Goal: Task Accomplishment & Management: Complete application form

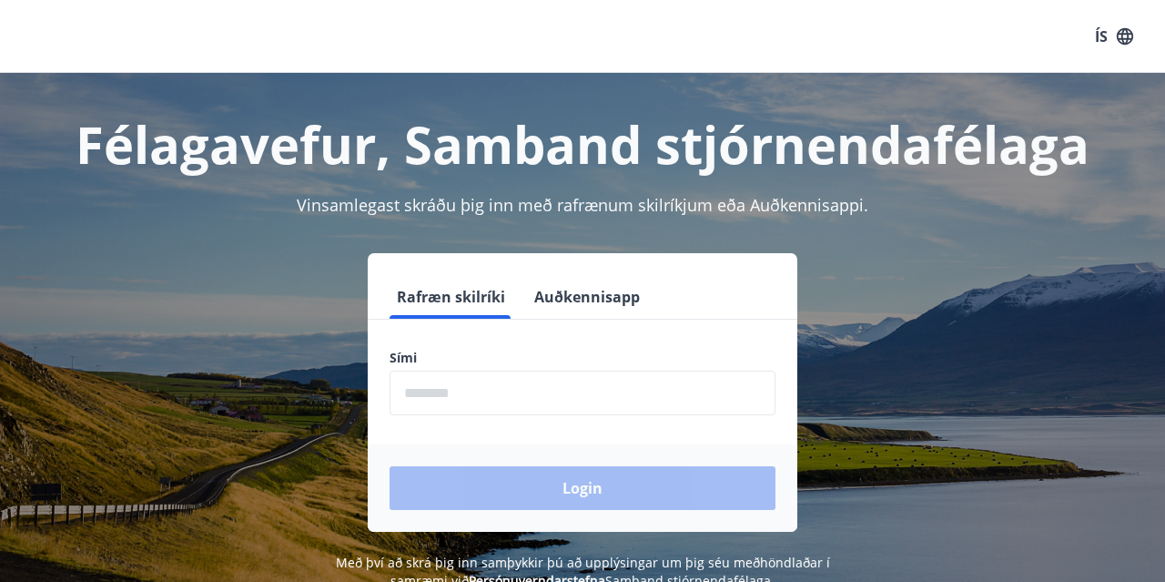
click at [449, 387] on input "phone" at bounding box center [583, 393] width 386 height 45
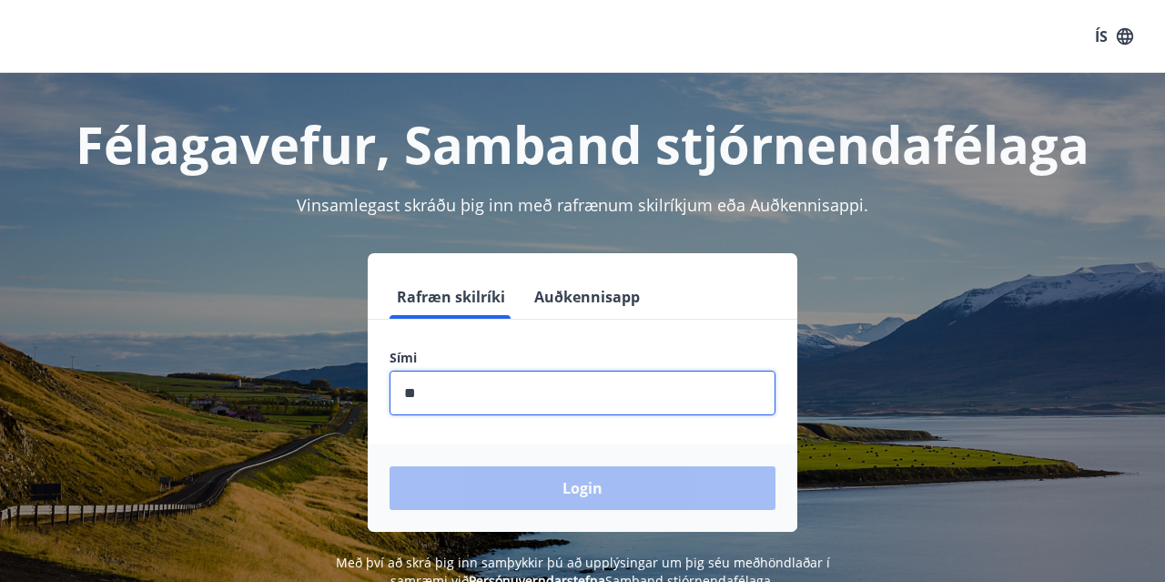
type input "*"
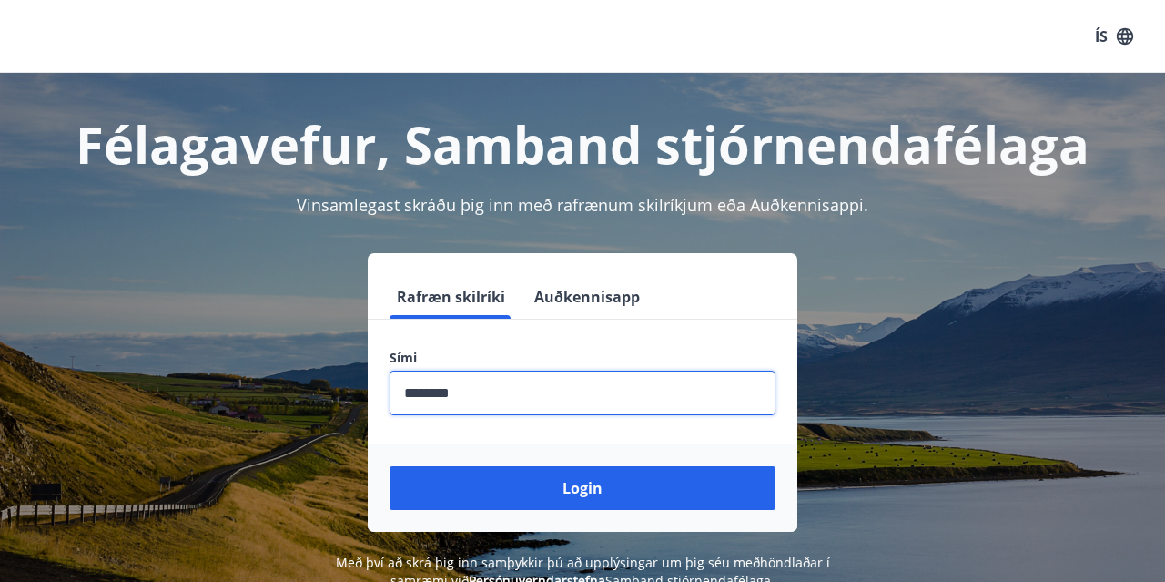
type input "********"
click at [390, 466] on button "Login" at bounding box center [583, 488] width 386 height 44
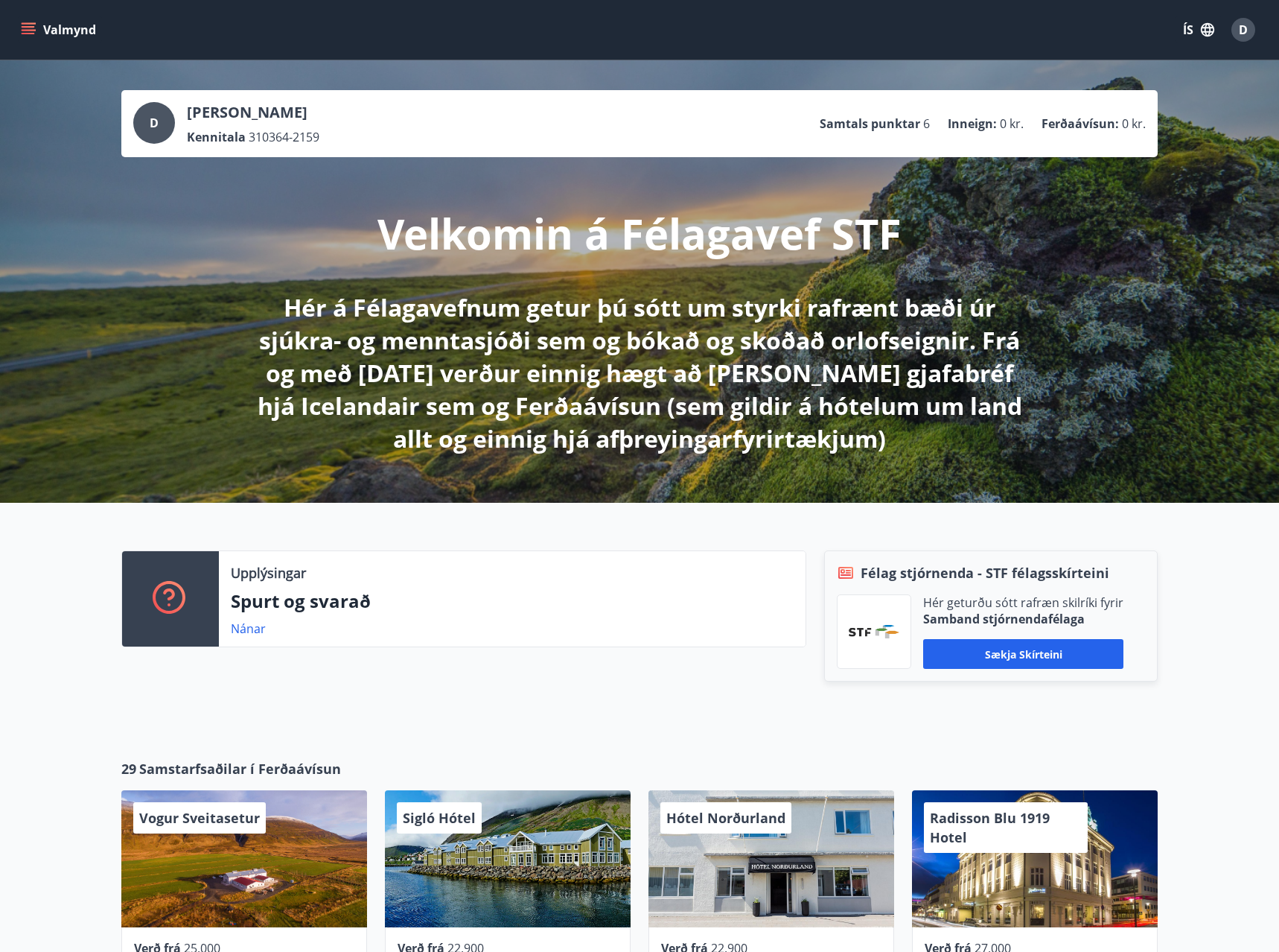
click at [53, 25] on button "Valmynd" at bounding box center [60, 29] width 84 height 27
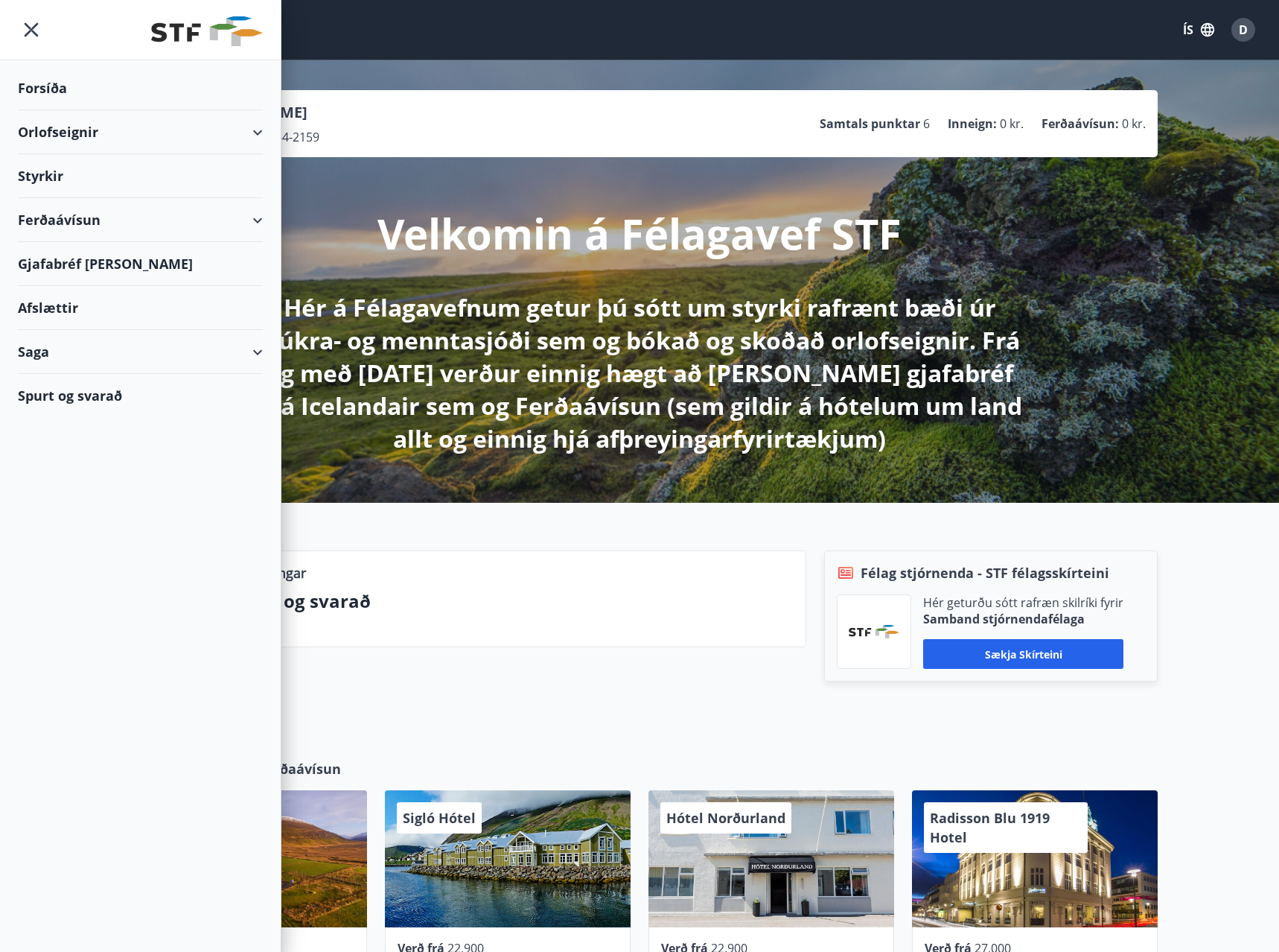
click at [252, 216] on div "Ferðaávísun" at bounding box center [141, 220] width 245 height 44
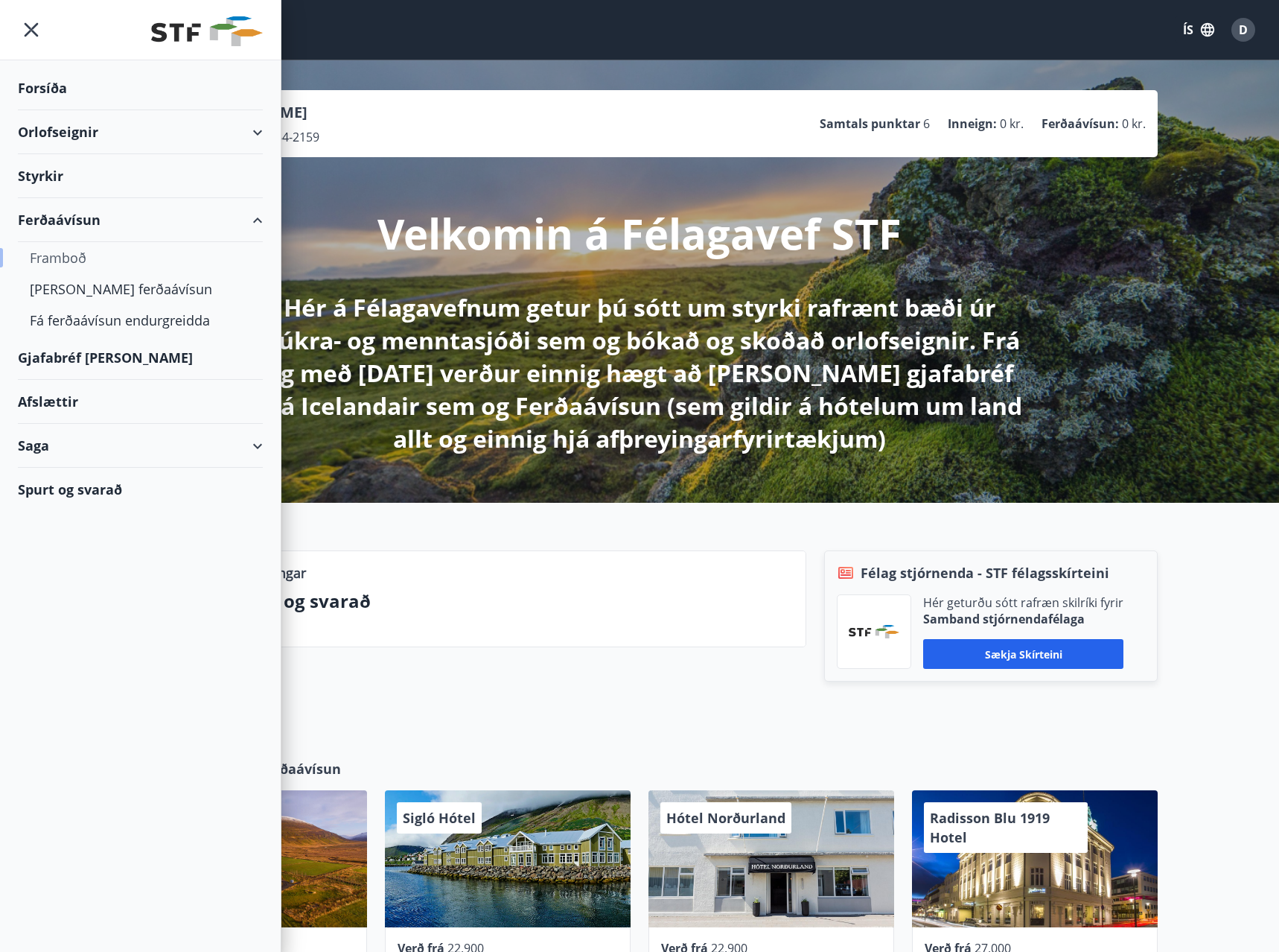
click at [71, 255] on div "Framboð" at bounding box center [140, 258] width 221 height 31
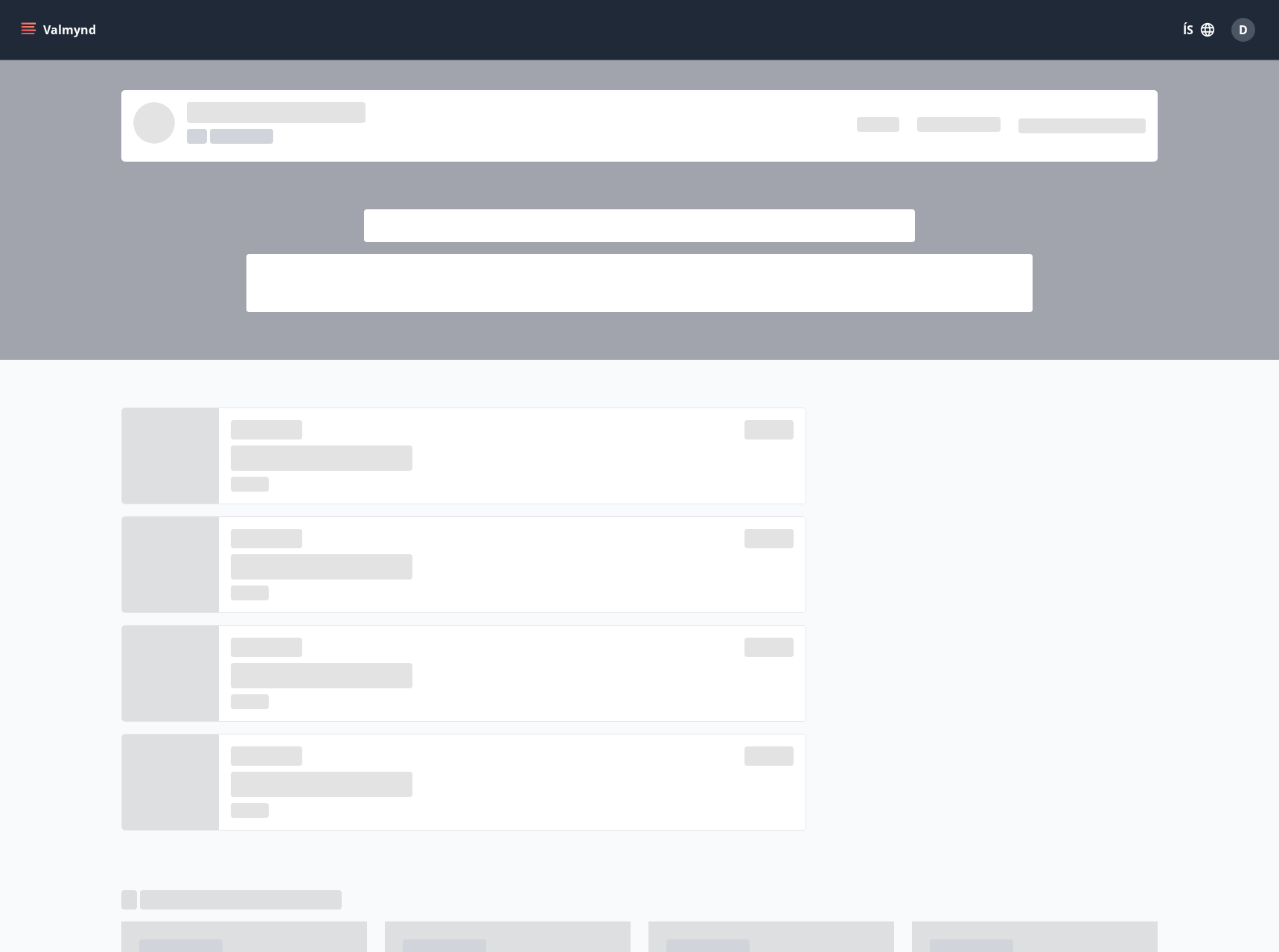
click at [42, 34] on button "Valmynd" at bounding box center [60, 29] width 84 height 27
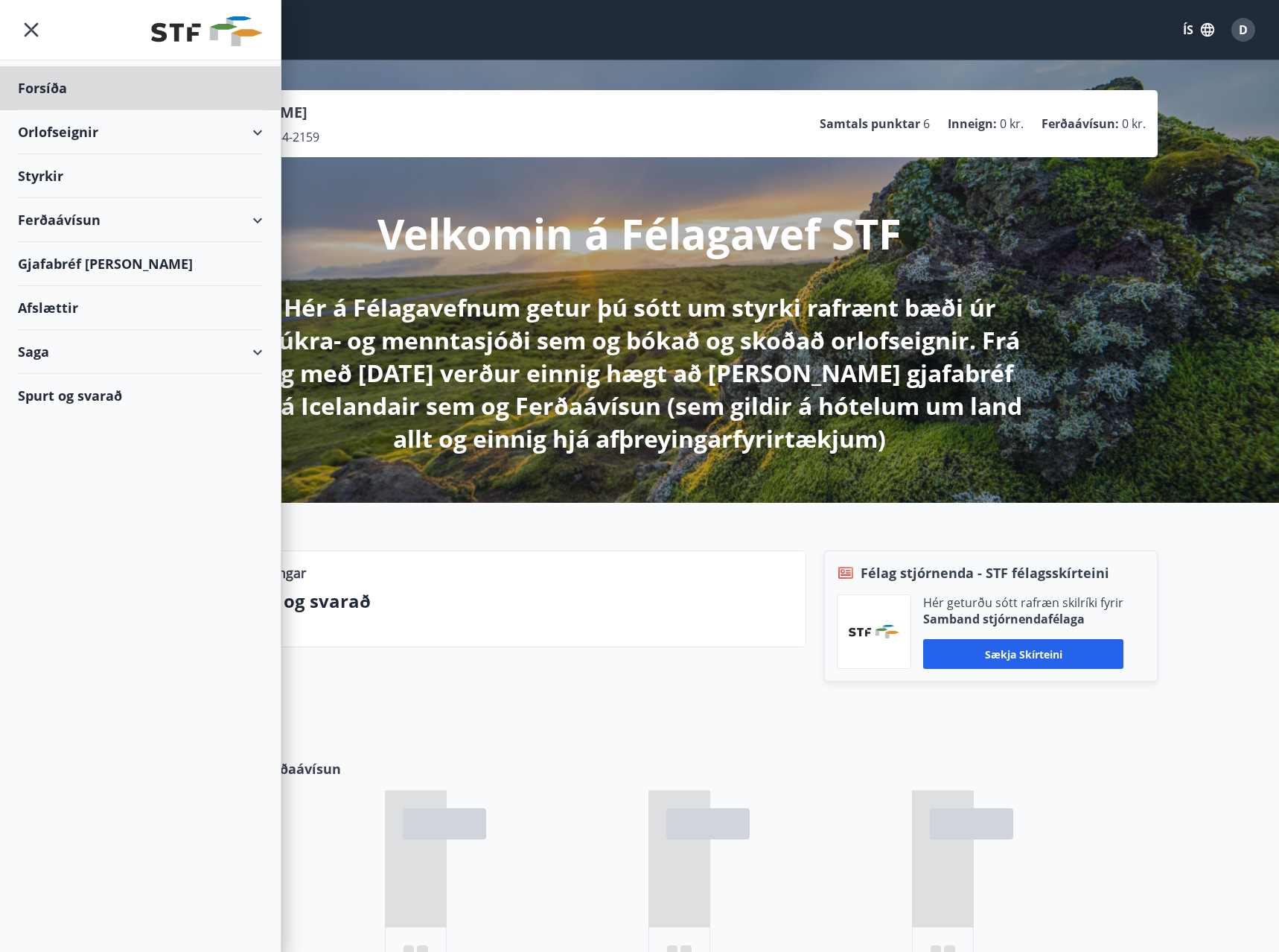
click at [43, 110] on div "Styrkir" at bounding box center [141, 88] width 245 height 44
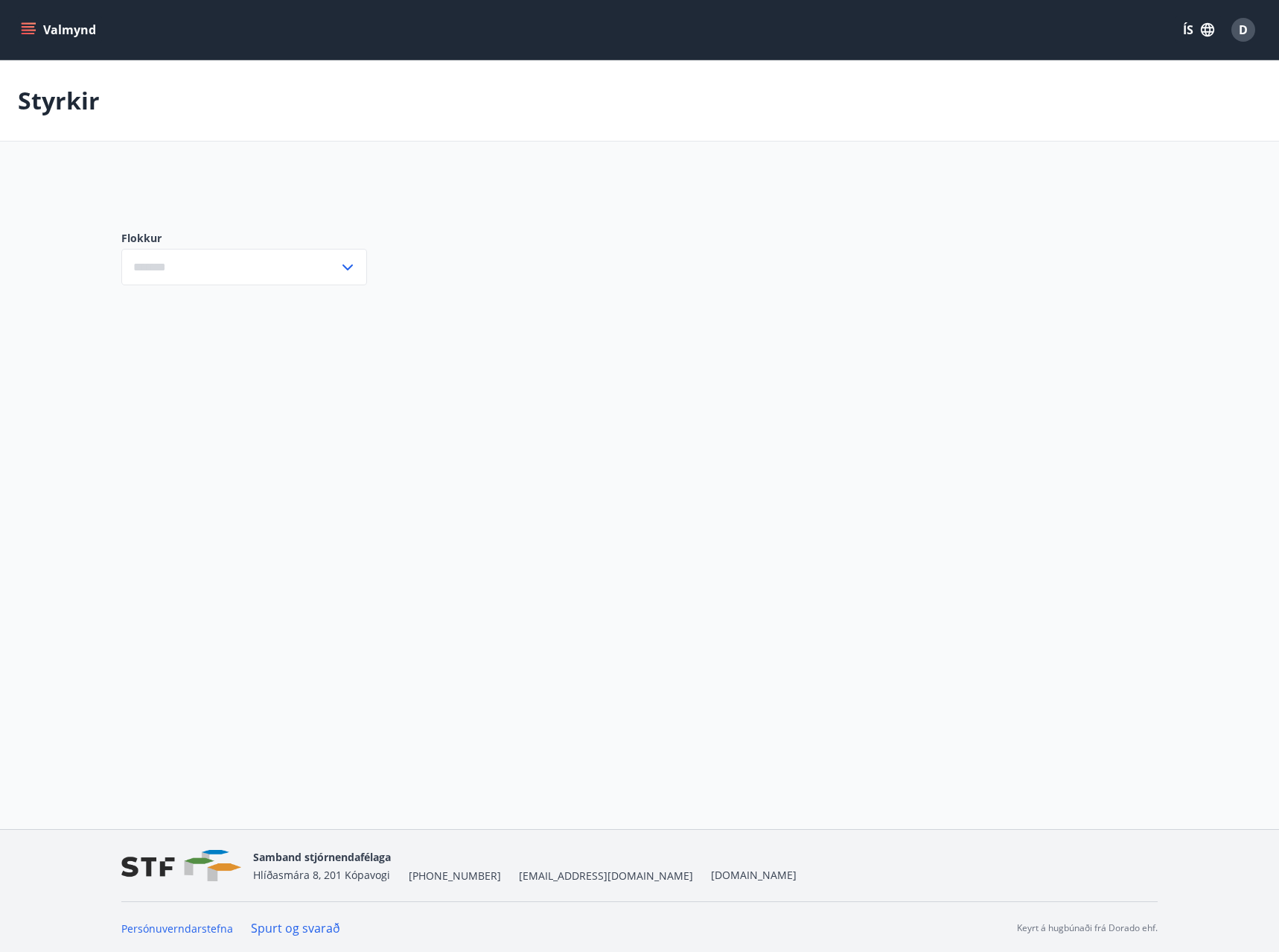
type input "***"
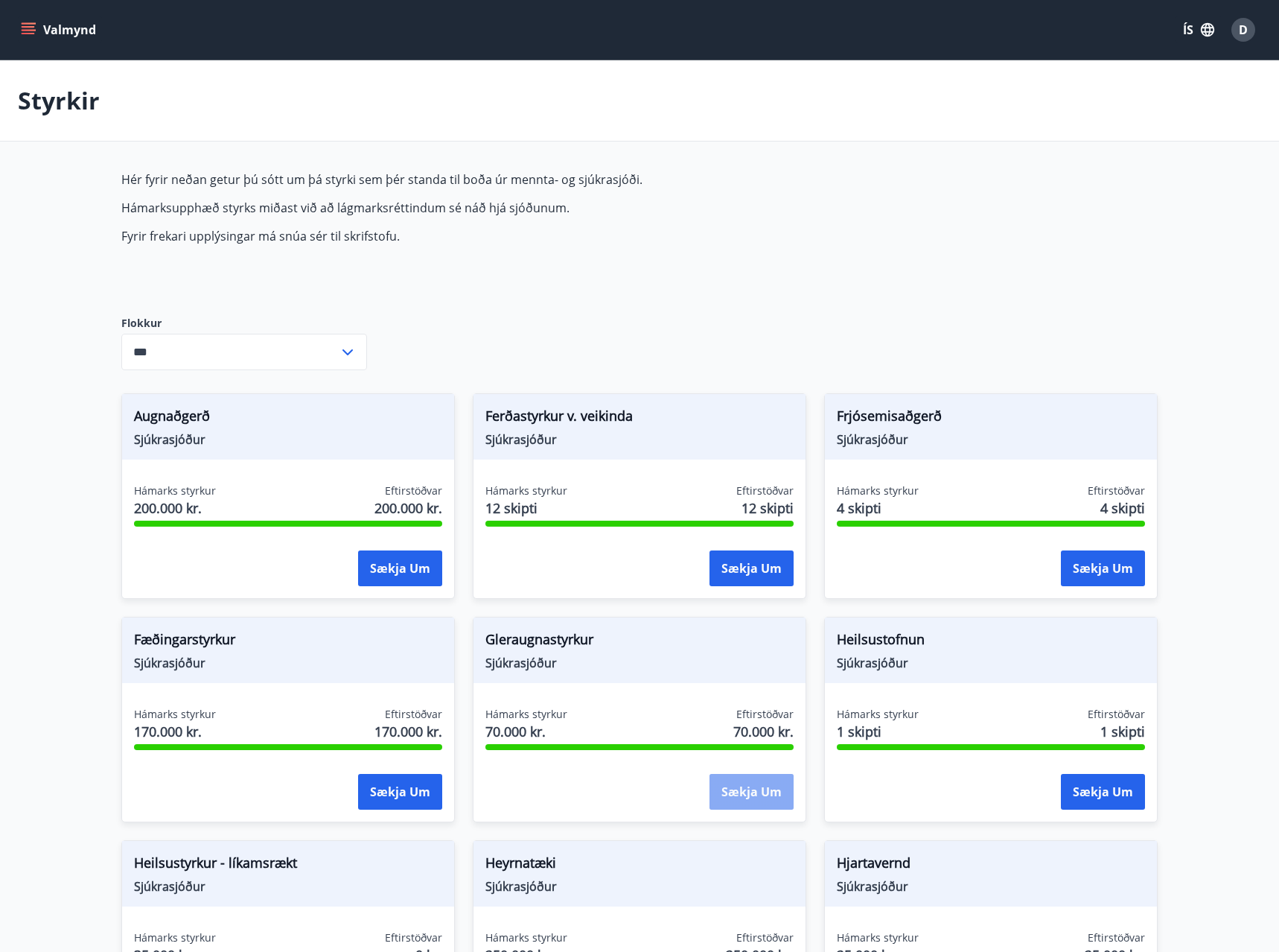
click at [769, 475] on button "Sækja um" at bounding box center [752, 792] width 84 height 36
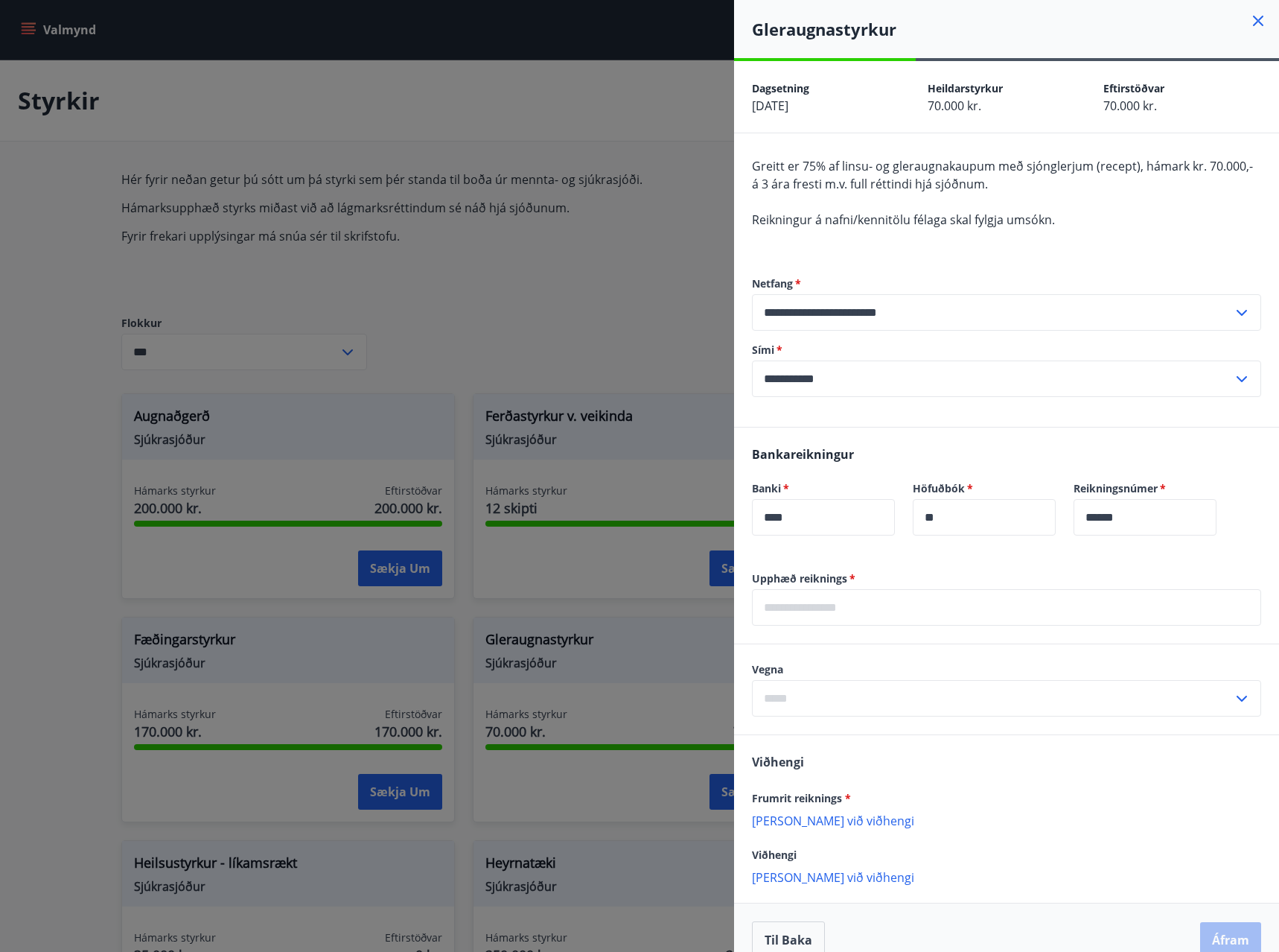
click at [952, 475] on icon at bounding box center [1242, 698] width 18 height 18
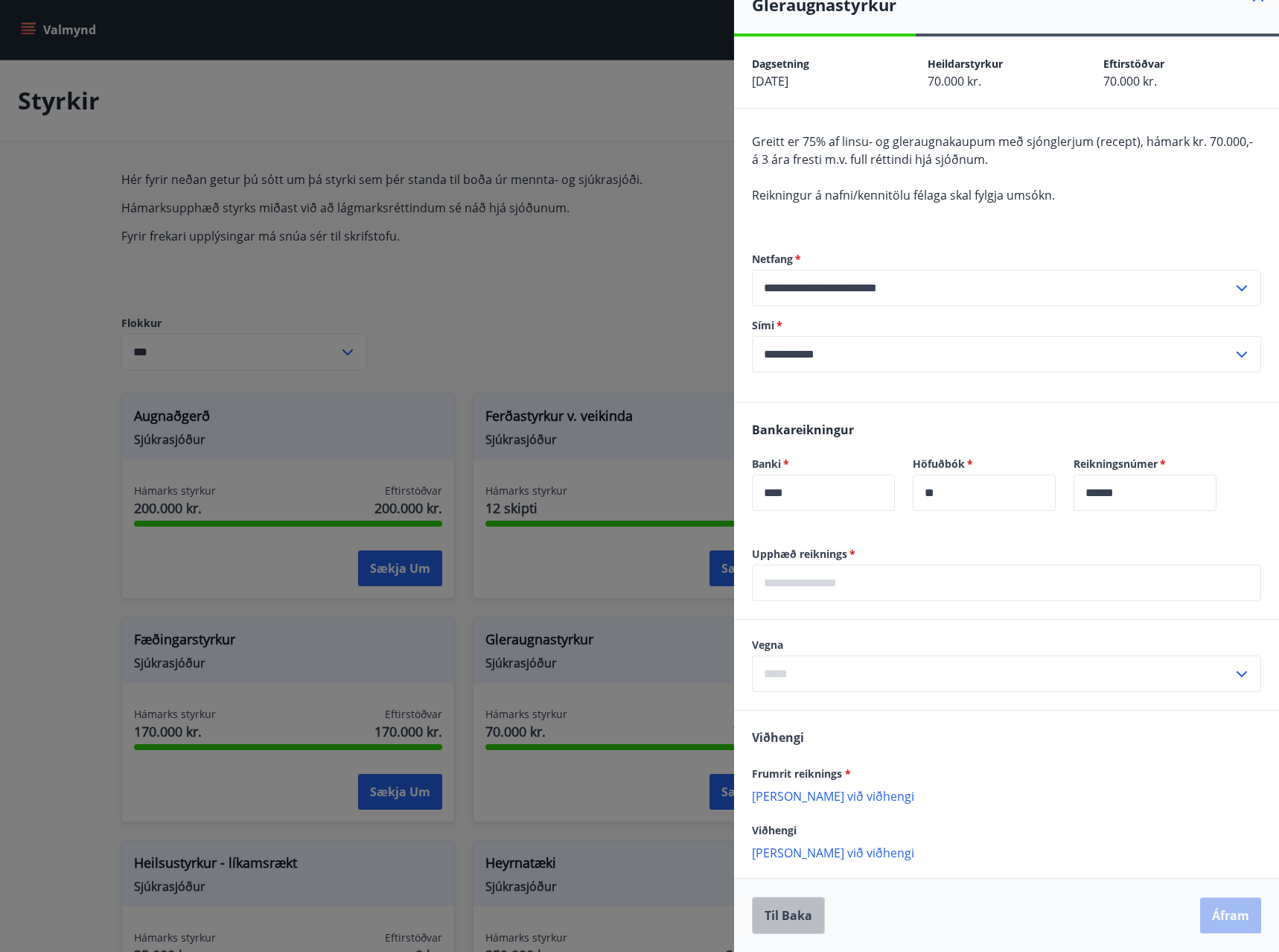
click at [792, 475] on button "Til baka" at bounding box center [788, 915] width 73 height 38
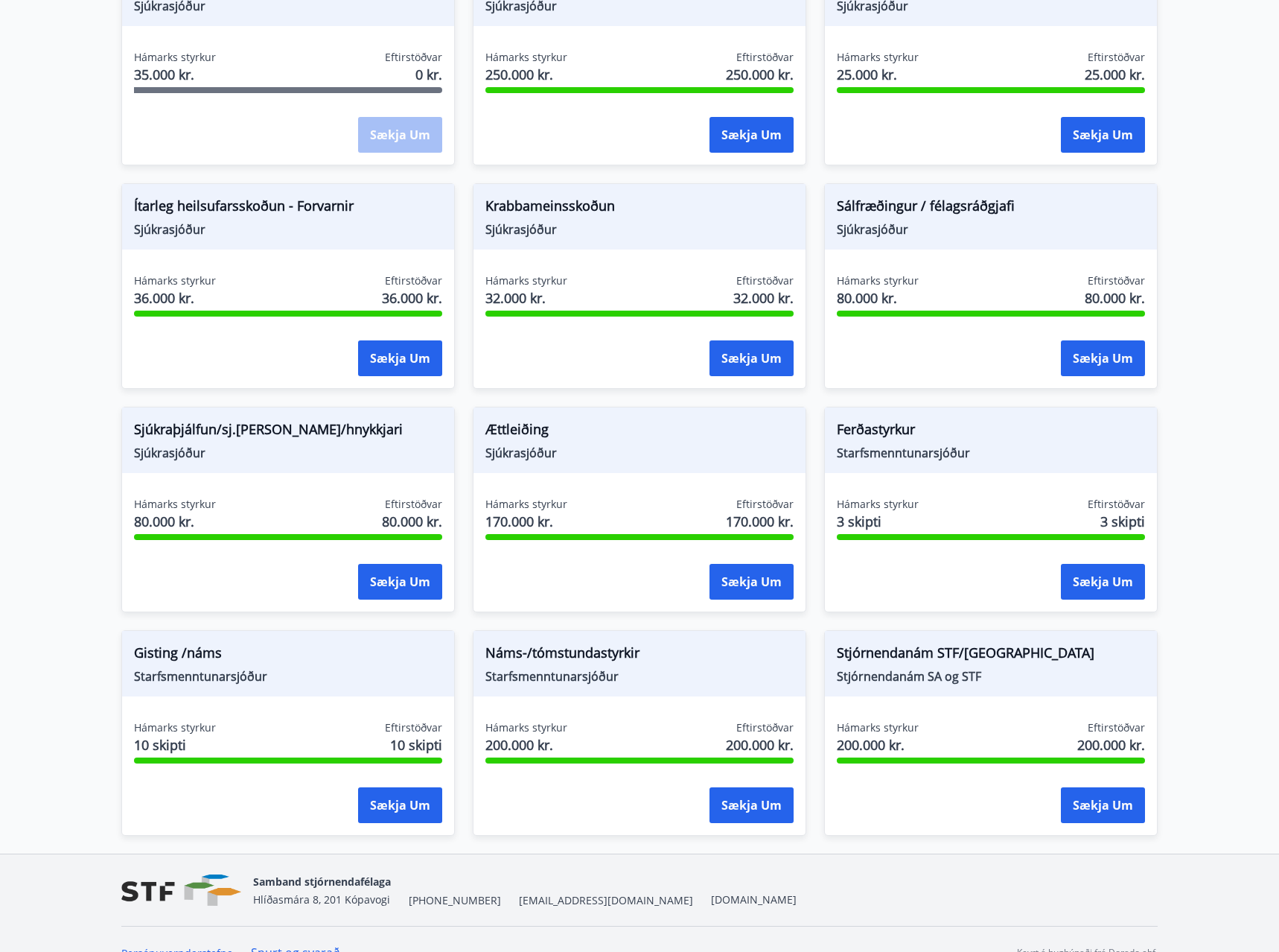
scroll to position [907, 0]
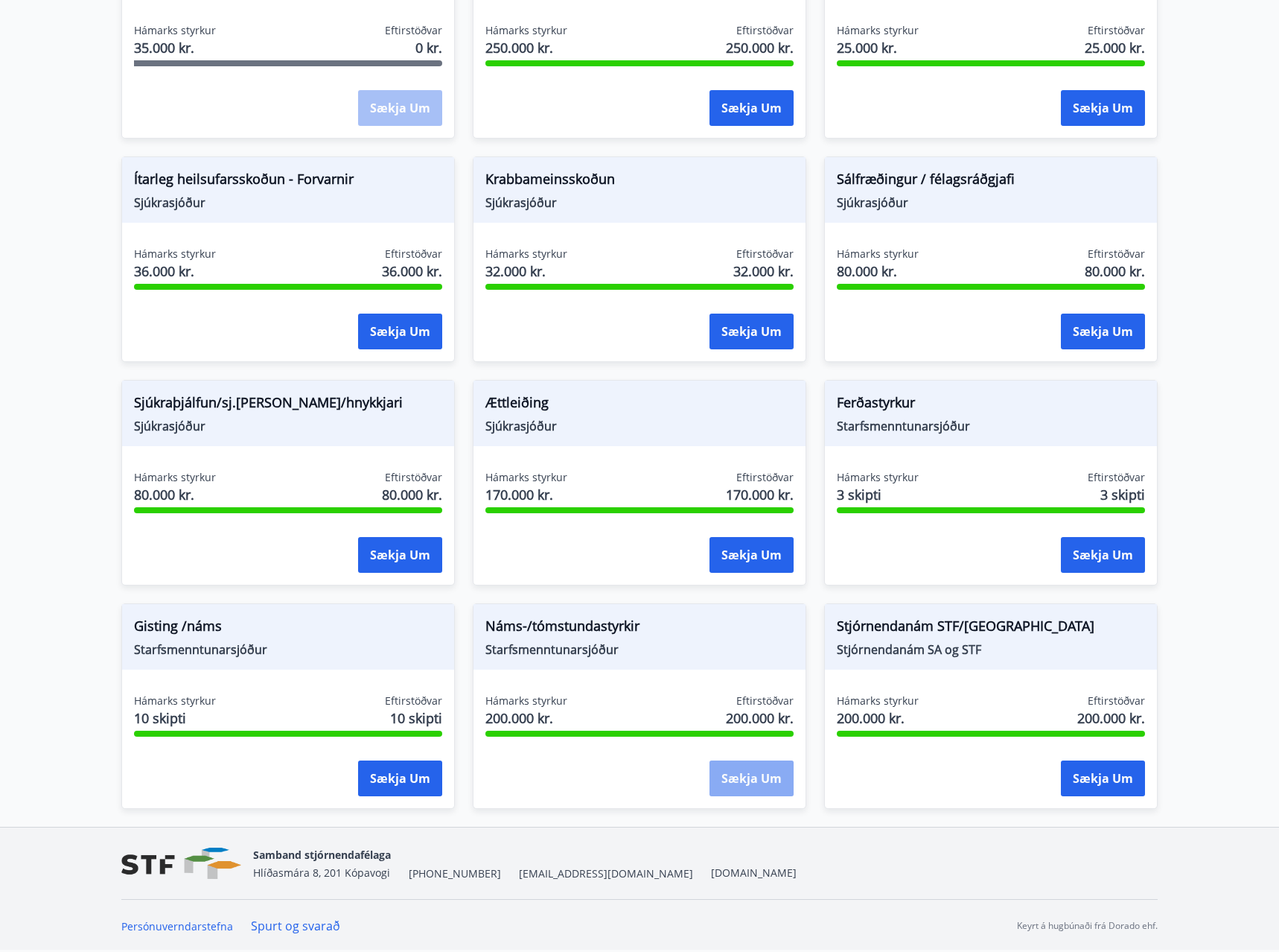
click at [747, 475] on button "Sækja um" at bounding box center [752, 779] width 84 height 36
